Goal: Contribute content: Add original content to the website for others to see

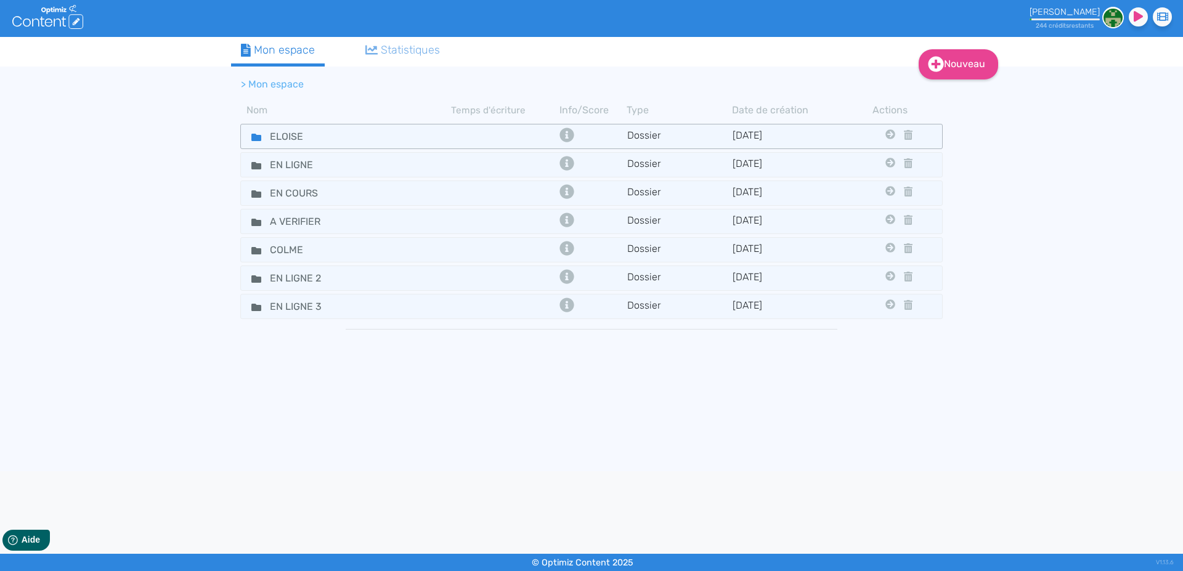
click at [253, 140] on icon at bounding box center [256, 137] width 10 height 7
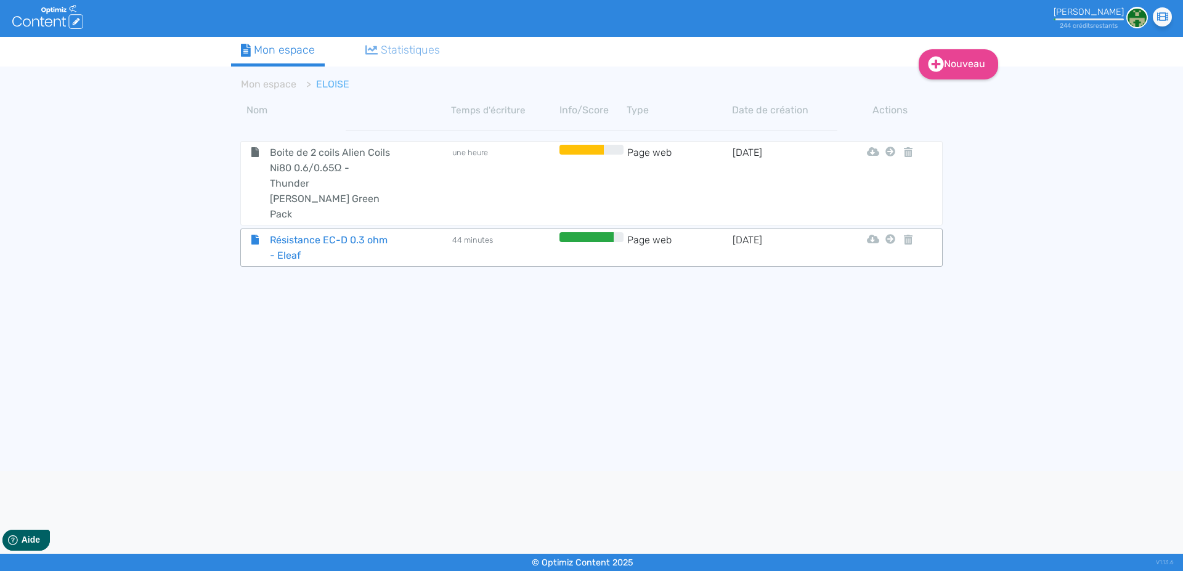
click at [296, 232] on span "Résistance EC-D 0.3 ohm - Eleaf" at bounding box center [330, 247] width 139 height 31
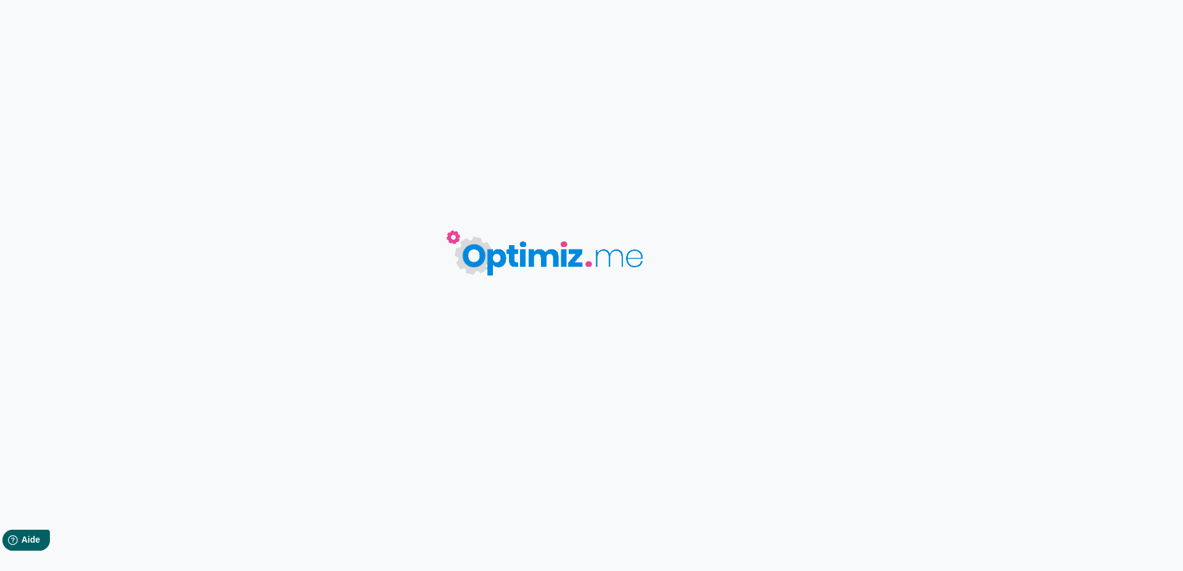
type input "Résistance EC-D 0.3 ohm - Eleaf"
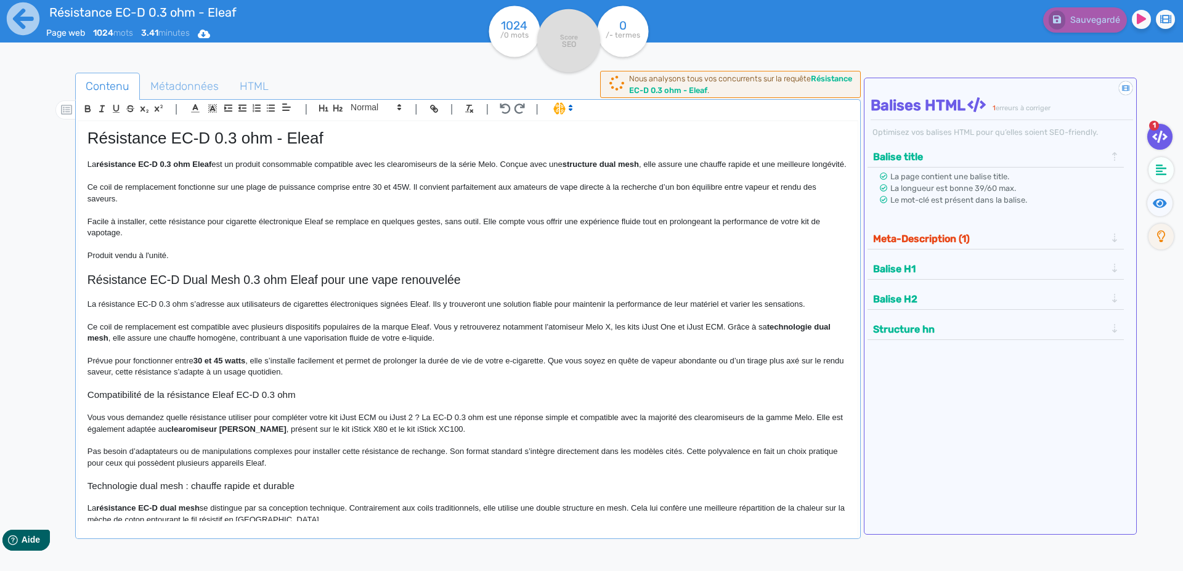
click at [289, 182] on p at bounding box center [467, 176] width 761 height 11
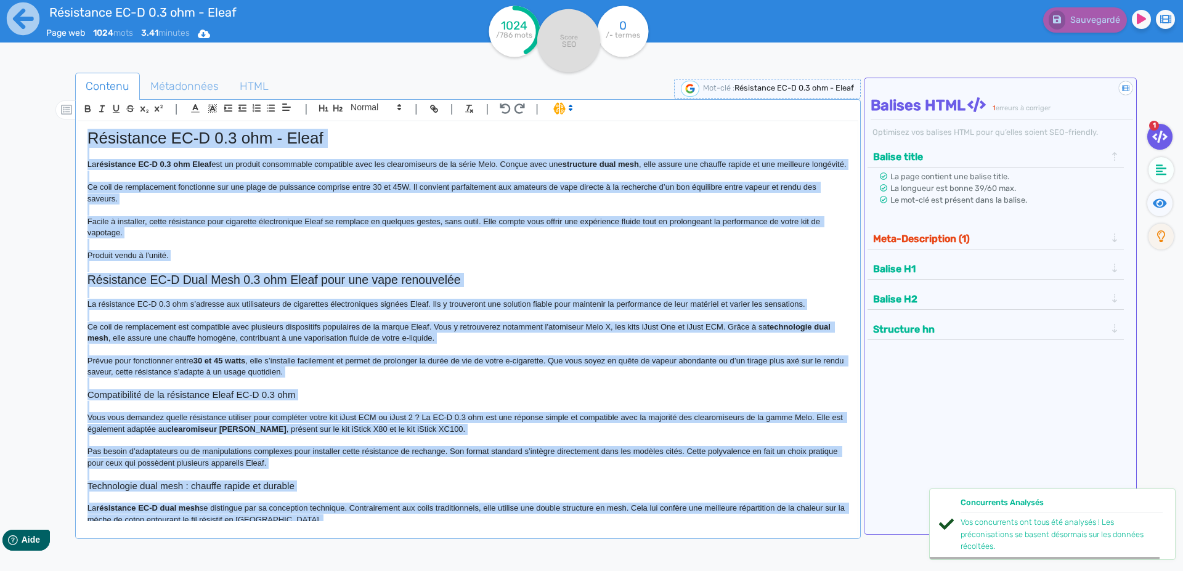
copy div "Résistance EC-D 0.3 ohm - Eleaf La résistance EC-D 0.3 ohm Eleaf est un produit…"
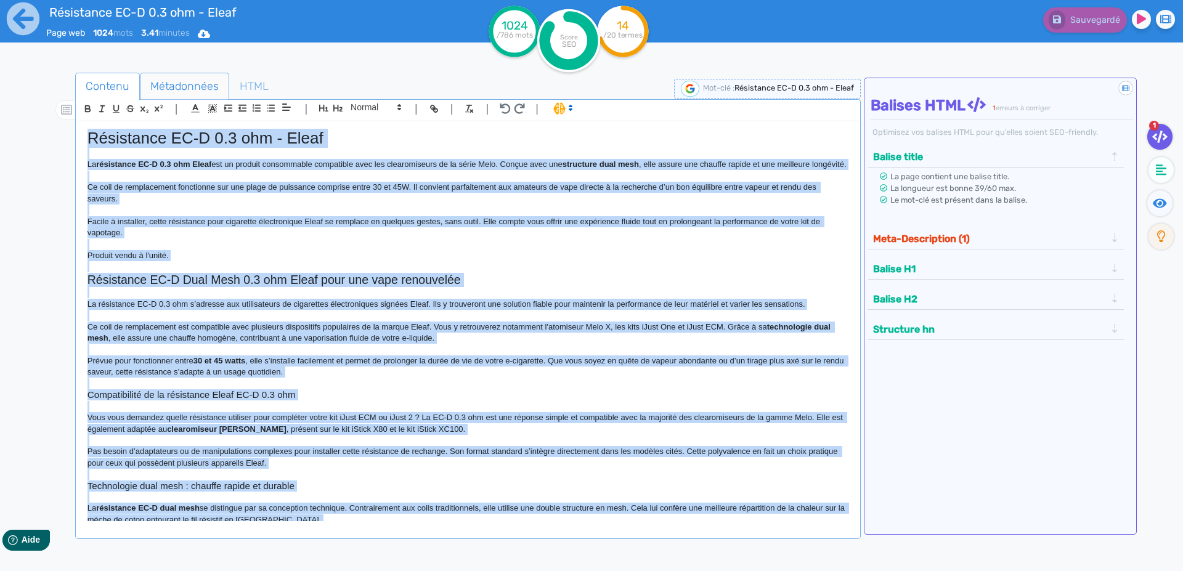
click at [178, 84] on span "Métadonnées" at bounding box center [184, 86] width 88 height 33
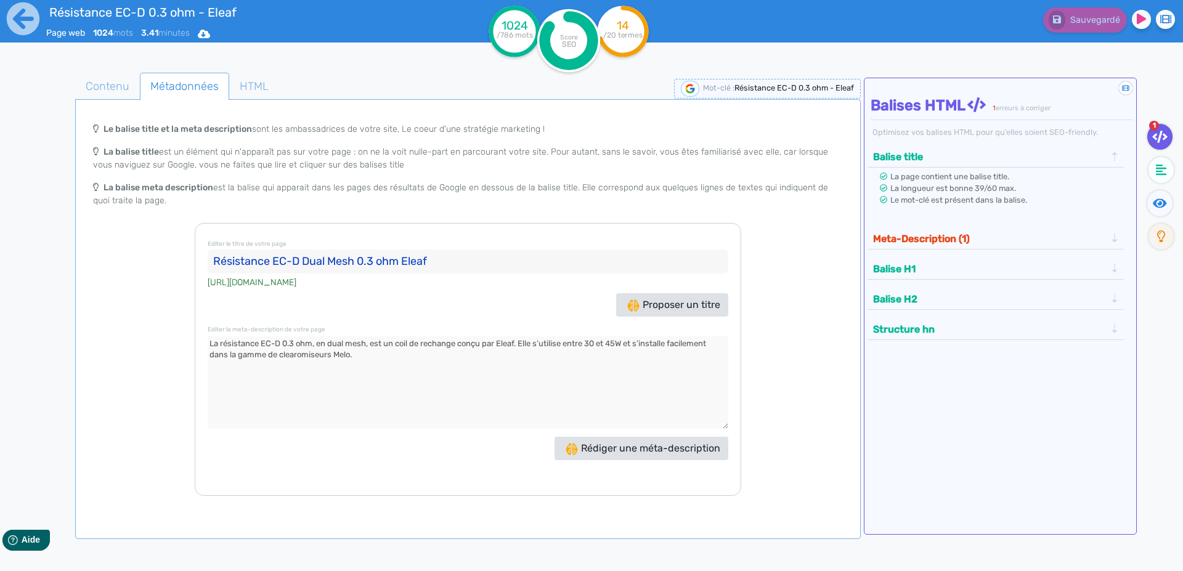
click at [237, 265] on input "Résistance EC-D Dual Mesh 0.3 ohm Eleaf" at bounding box center [468, 262] width 521 height 25
click at [372, 354] on textarea at bounding box center [468, 382] width 521 height 92
click at [28, 25] on icon at bounding box center [23, 18] width 33 height 33
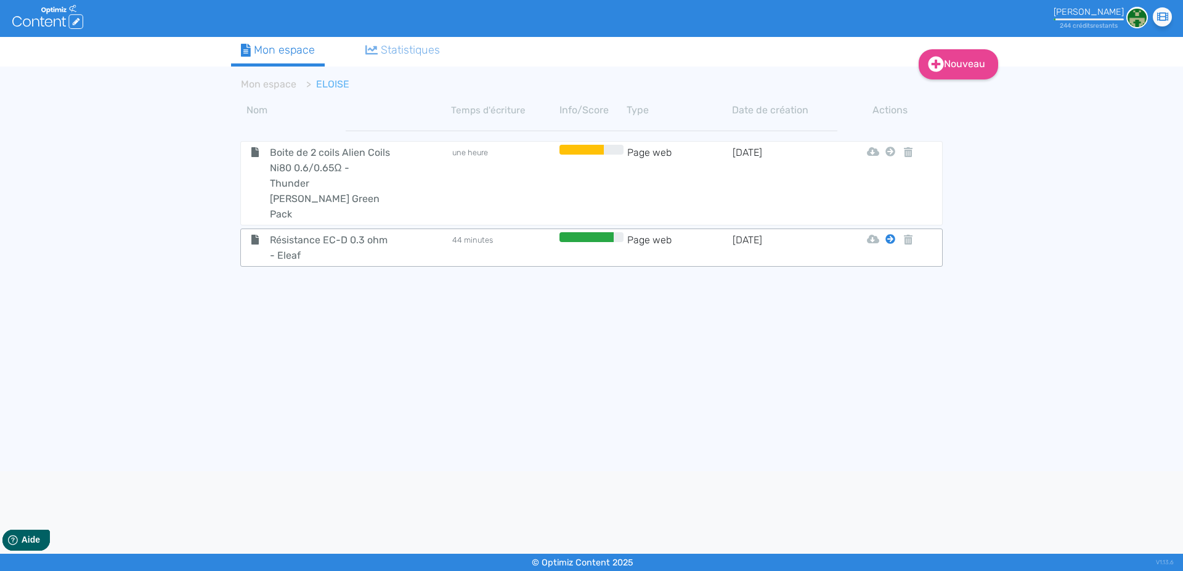
click at [887, 234] on icon at bounding box center [890, 239] width 10 height 10
click at [883, 255] on tbody "Boite de 2 coils Alien Coils Ni80 0.6/0.65Ω - Thunder Cloud x Grimm Green Pack …" at bounding box center [591, 292] width 721 height 343
click at [889, 234] on icon at bounding box center [890, 239] width 10 height 10
click at [887, 253] on button "Mon Espace" at bounding box center [885, 255] width 106 height 20
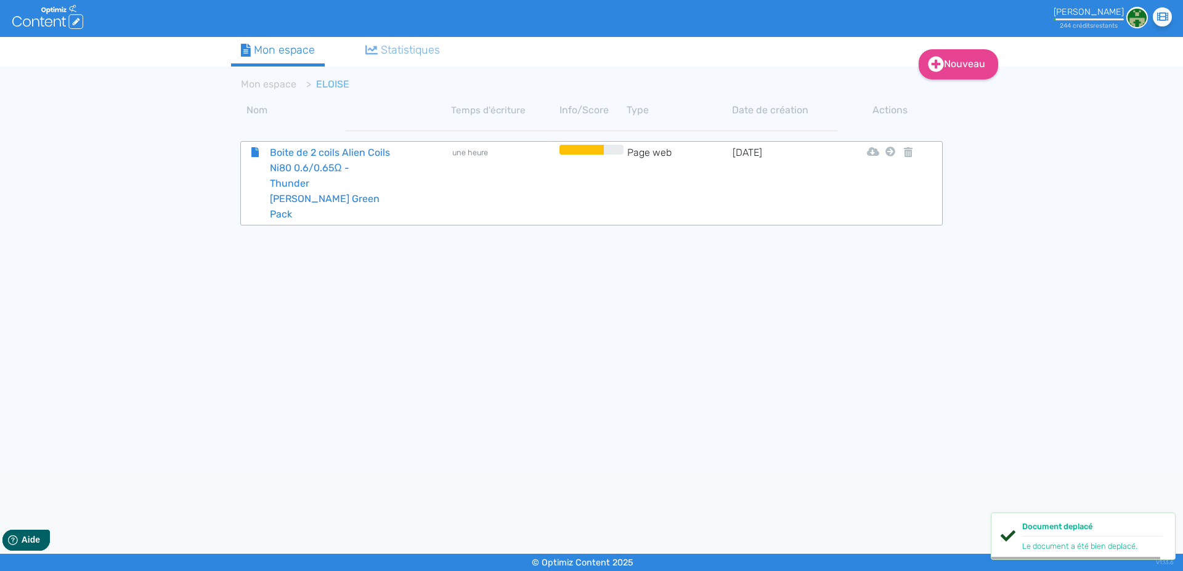
click at [296, 153] on span "Boite de 2 coils Alien Coils Ni80 0.6/0.65Ω - Thunder Cloud x Grimm Green Pack" at bounding box center [330, 183] width 139 height 77
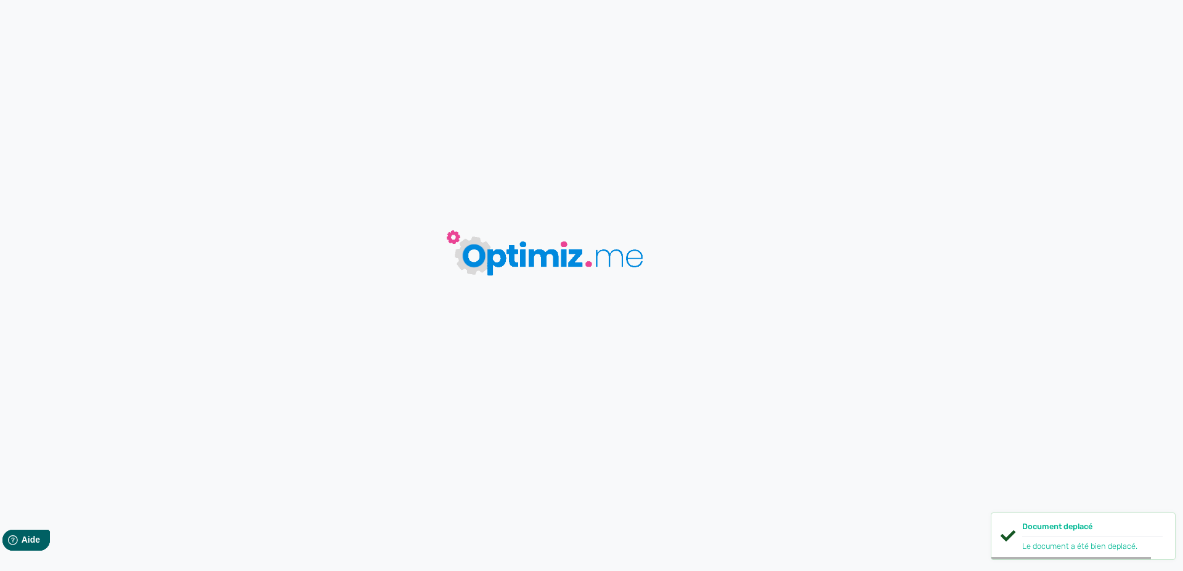
type input "Boite de 2 coils Alien Coils Ni80 0.6/0.65Ω - Thunder Cloud x Grimm Green Pack"
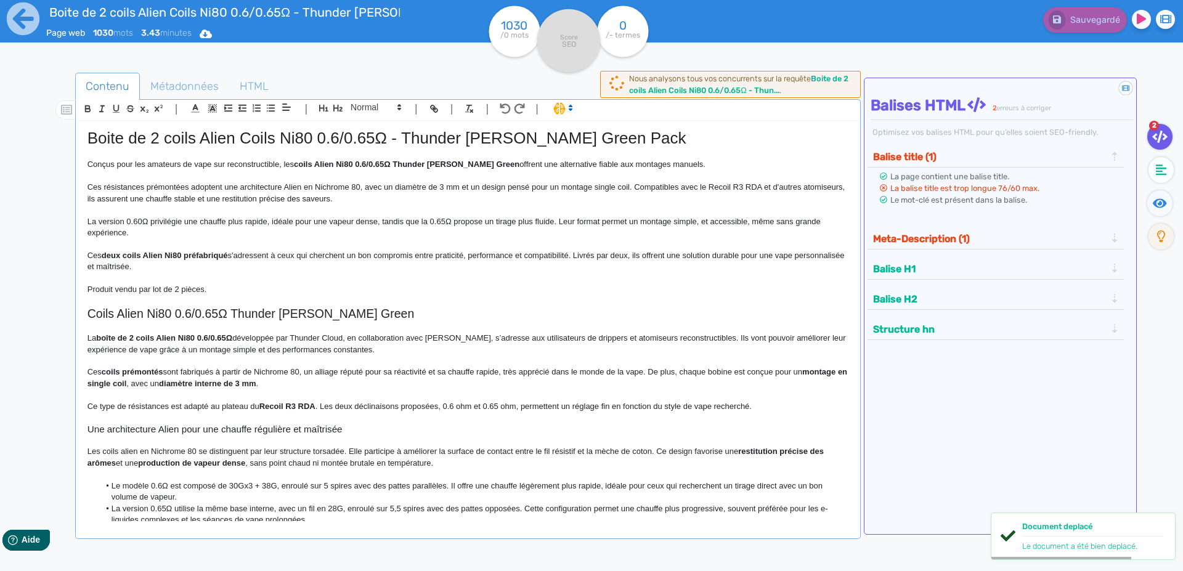
click at [314, 200] on p "Ces résistances prémontées adoptent une architecture Alien en Nichrome 80, avec…" at bounding box center [467, 193] width 761 height 23
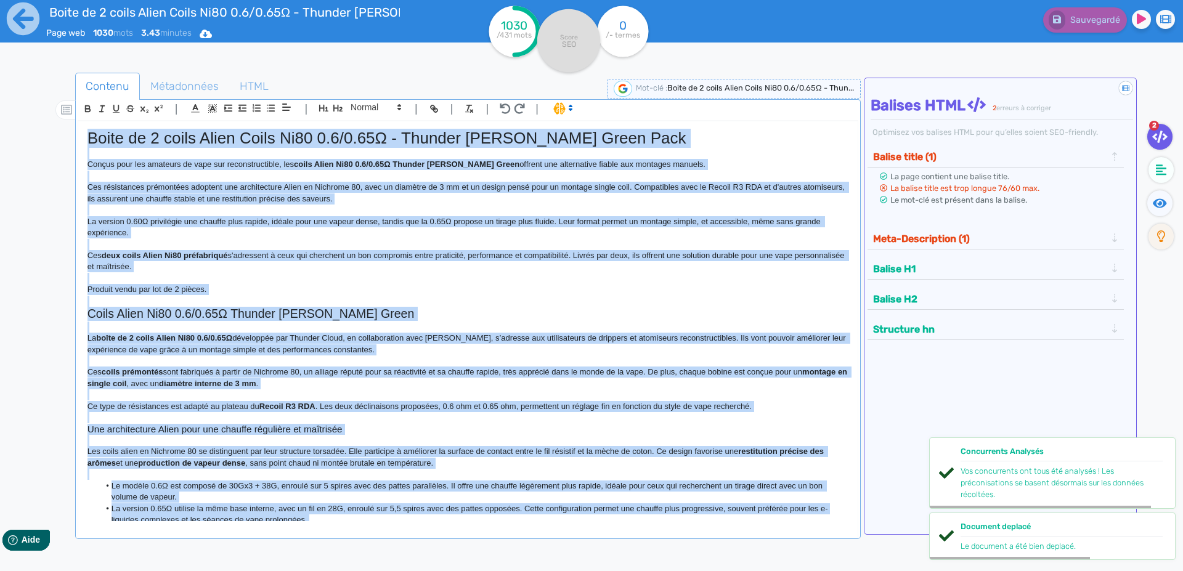
copy div "Boite de 2 coils Alien Coils Ni80 0.6/0.65Ω - Thunder Cloud x Grimm Green Pack …"
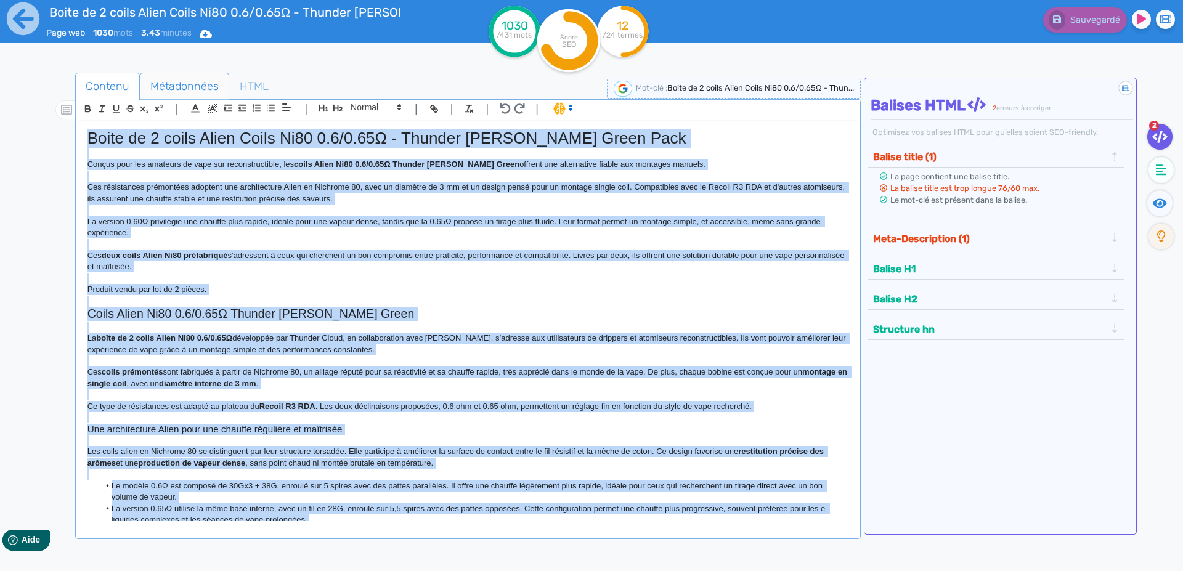
click at [165, 89] on span "Métadonnées" at bounding box center [184, 86] width 88 height 33
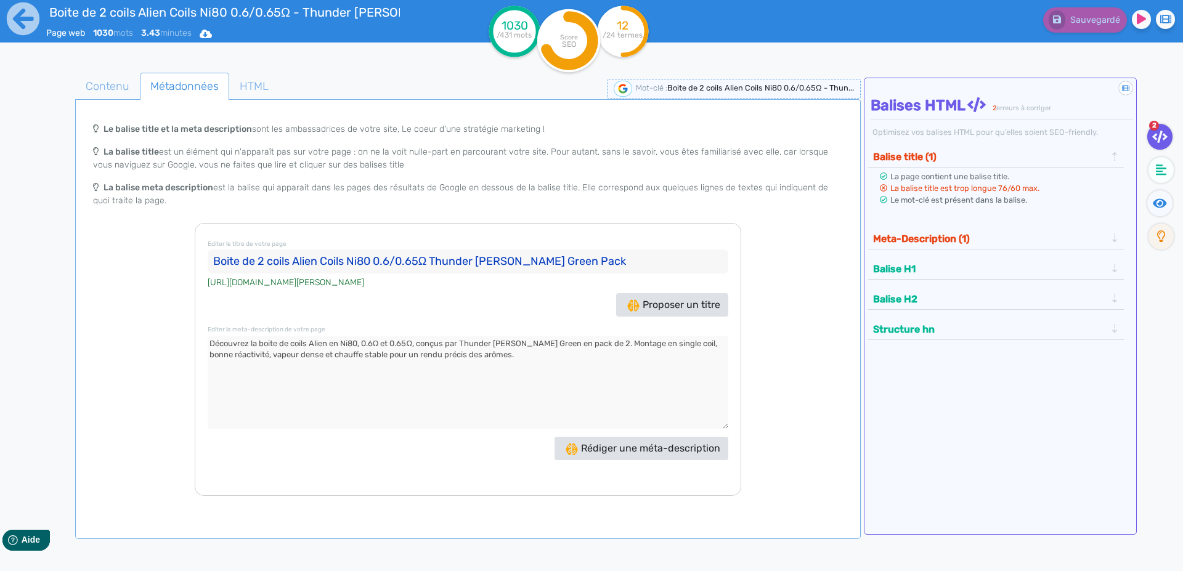
click at [222, 258] on input "Boite de 2 coils Alien Coils Ni80 0.6/0.65Ω Thunder Cloud x Grimm Green Pack" at bounding box center [468, 262] width 521 height 25
click at [216, 347] on textarea at bounding box center [468, 382] width 521 height 92
click at [18, 23] on icon at bounding box center [23, 19] width 34 height 34
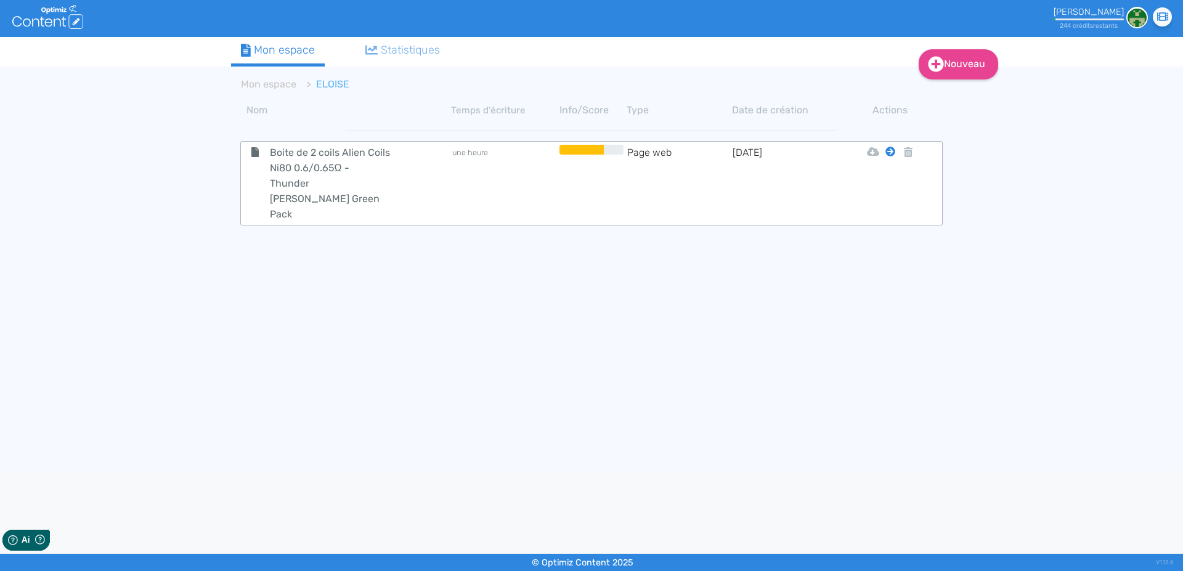
click at [888, 150] on icon at bounding box center [890, 152] width 10 height 10
click at [873, 181] on button "Mon Espace" at bounding box center [885, 183] width 106 height 20
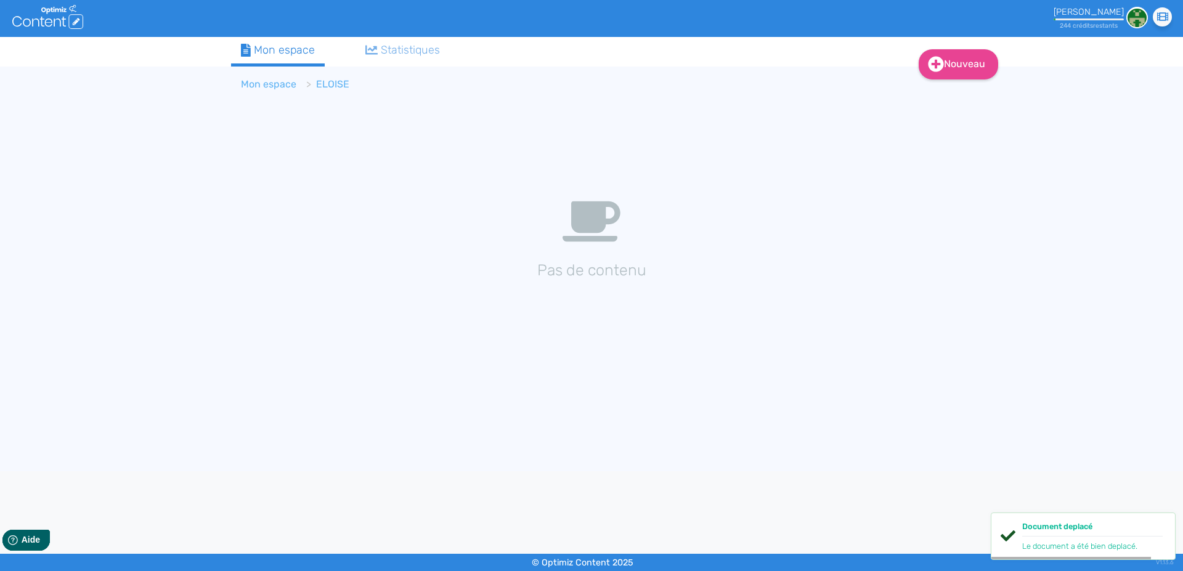
click at [250, 84] on link "Mon espace" at bounding box center [268, 84] width 55 height 12
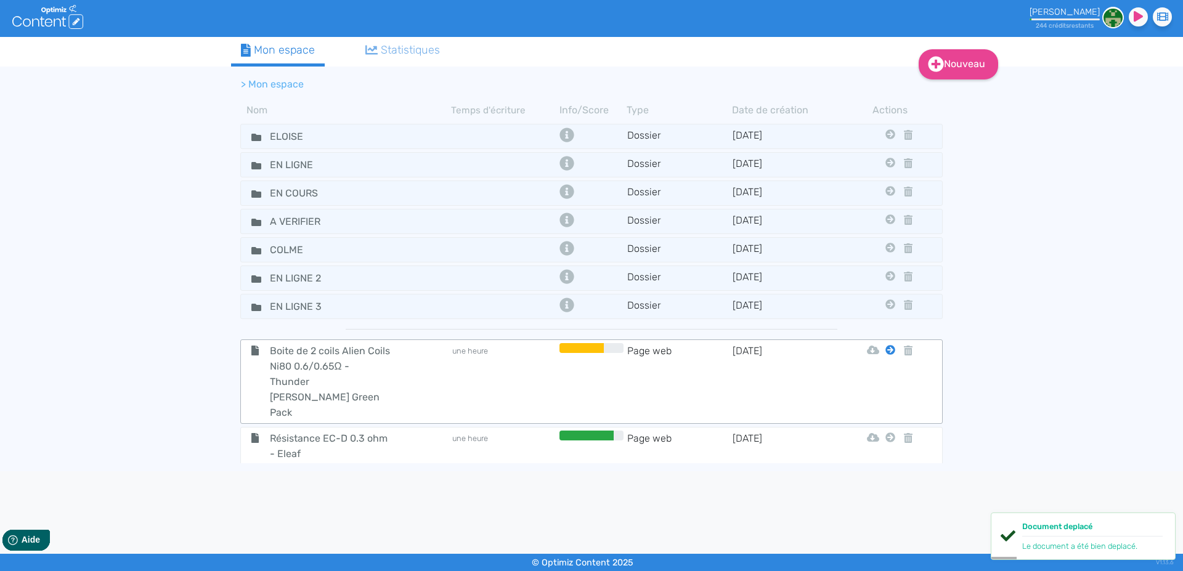
click at [892, 347] on icon at bounding box center [890, 350] width 10 height 10
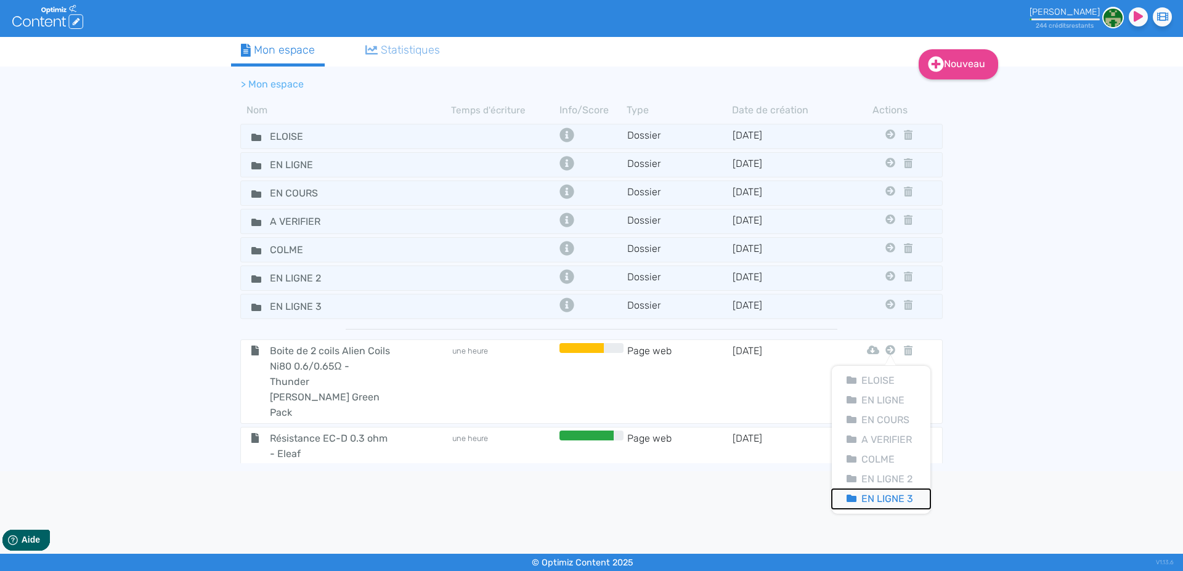
click at [907, 496] on button "En Ligne 3" at bounding box center [881, 499] width 99 height 20
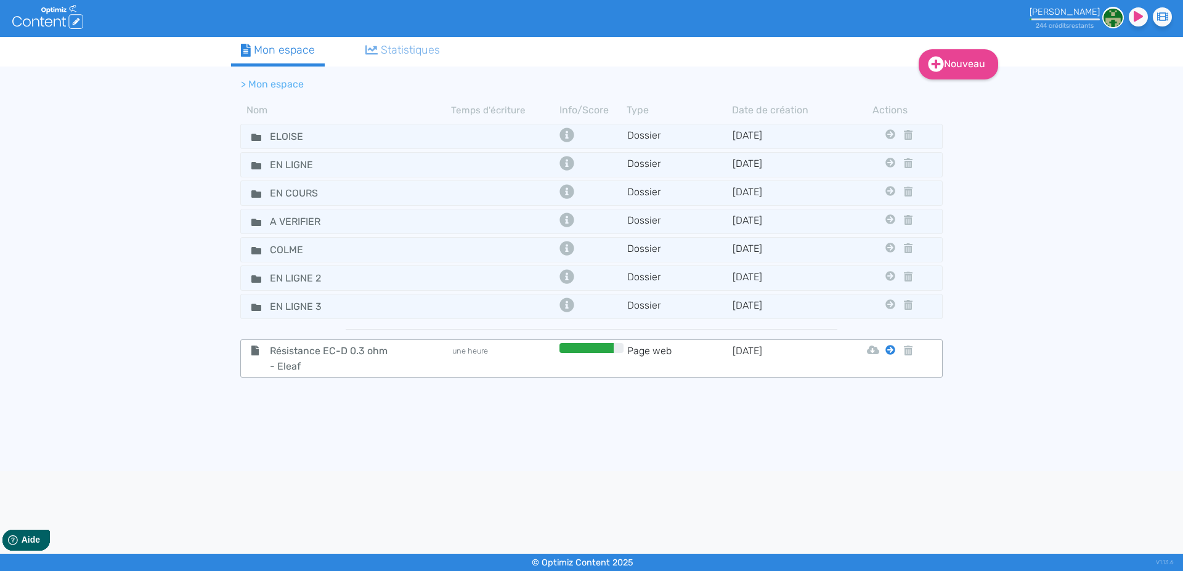
click at [890, 350] on icon at bounding box center [890, 350] width 10 height 10
click at [898, 497] on button "En Ligne 3" at bounding box center [881, 499] width 99 height 20
